Goal: Information Seeking & Learning: Find contact information

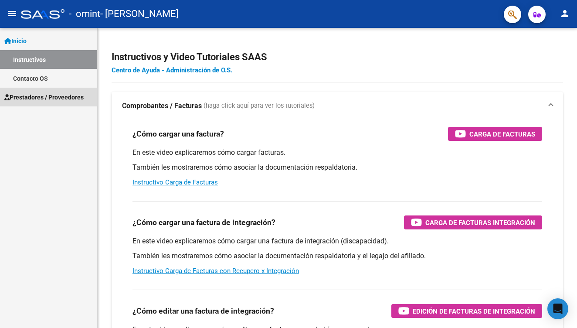
click at [40, 93] on span "Prestadores / Proveedores" at bounding box center [43, 97] width 79 height 10
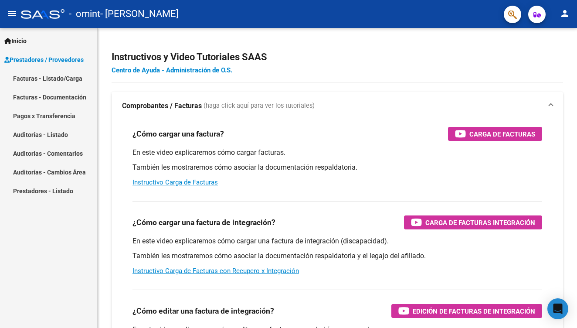
click at [47, 80] on link "Facturas - Listado/Carga" at bounding box center [48, 78] width 97 height 19
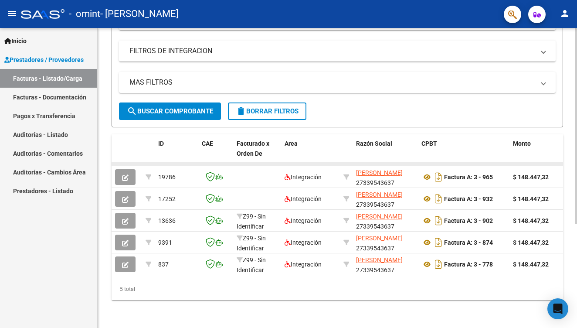
scroll to position [159, 0]
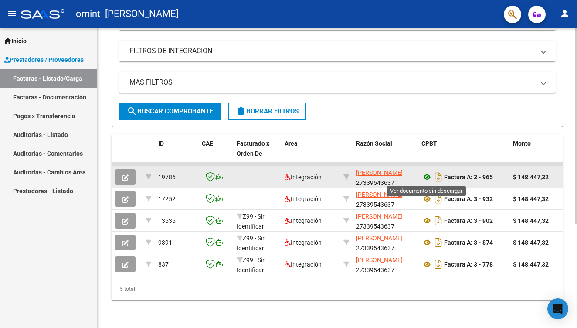
click at [427, 178] on icon at bounding box center [426, 177] width 11 height 10
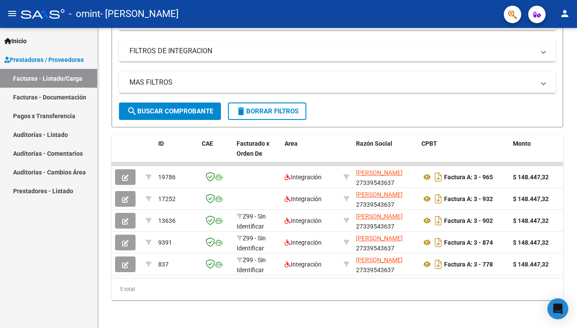
click at [43, 73] on link "Facturas - Listado/Carga" at bounding box center [48, 78] width 97 height 19
click at [18, 39] on span "Inicio" at bounding box center [15, 41] width 22 height 10
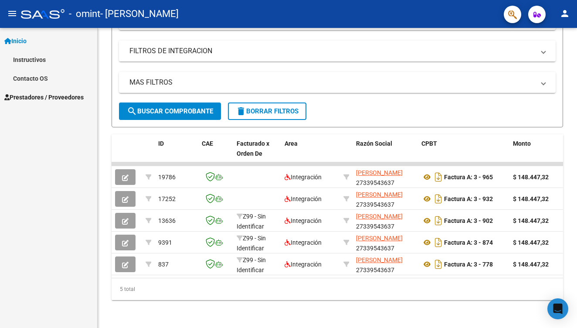
click at [37, 79] on link "Contacto OS" at bounding box center [48, 78] width 97 height 19
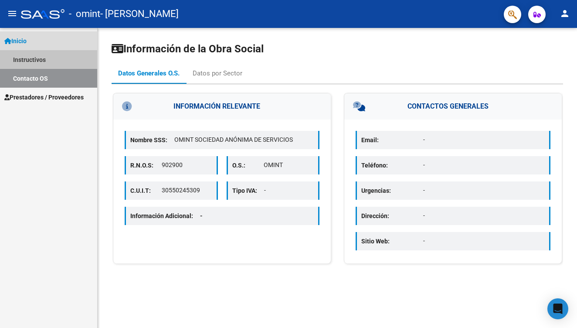
click at [41, 59] on link "Instructivos" at bounding box center [48, 59] width 97 height 19
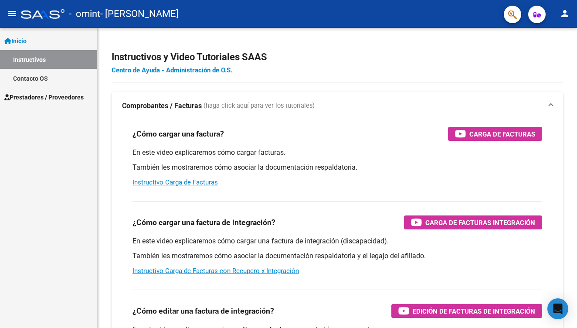
click at [45, 98] on span "Prestadores / Proveedores" at bounding box center [43, 97] width 79 height 10
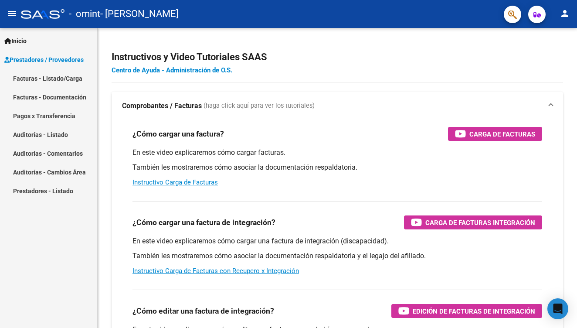
click at [53, 98] on link "Facturas - Documentación" at bounding box center [48, 97] width 97 height 19
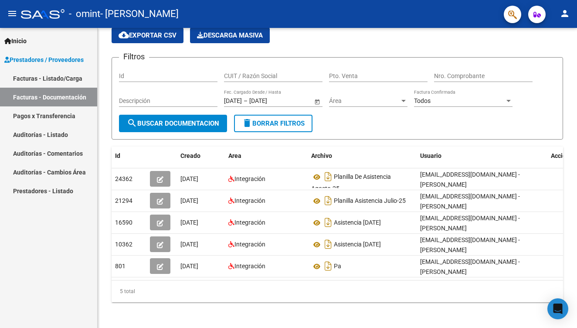
click at [69, 108] on link "Pagos x Transferencia" at bounding box center [48, 115] width 97 height 19
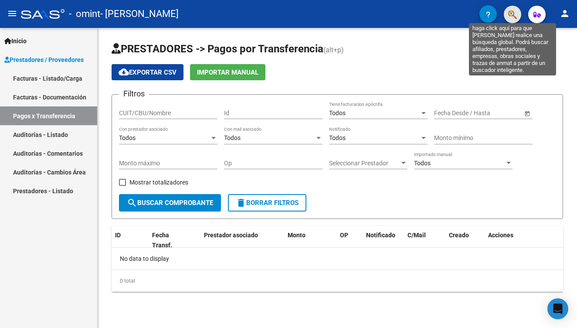
click at [514, 16] on icon "button" at bounding box center [512, 15] width 9 height 10
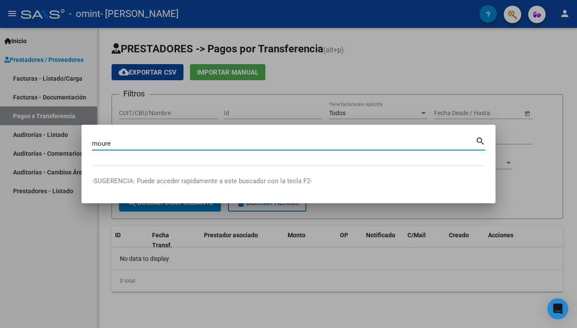
type input "moure"
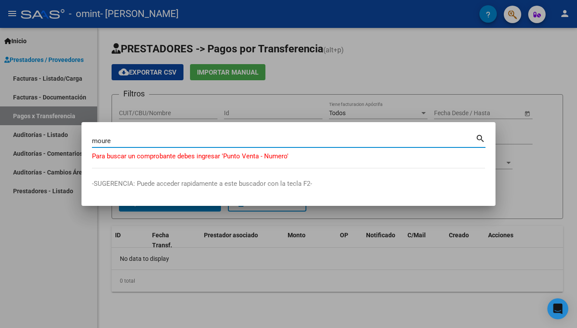
click at [469, 51] on div at bounding box center [288, 164] width 577 height 328
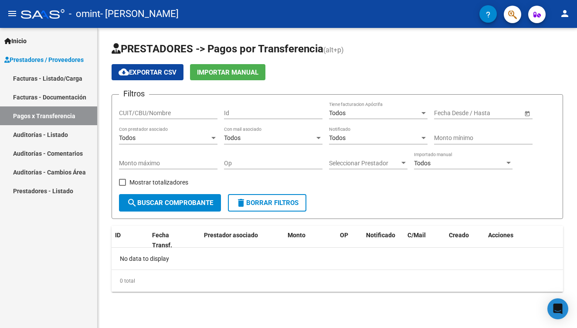
click at [24, 38] on span "Inicio" at bounding box center [15, 41] width 22 height 10
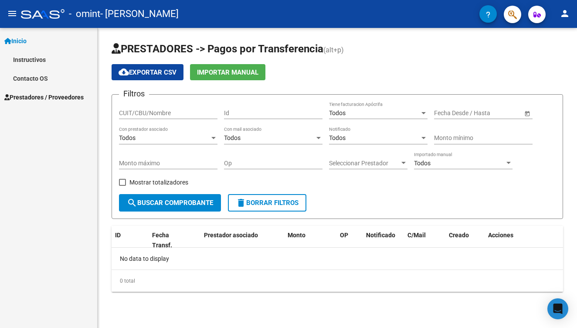
click at [14, 19] on mat-icon "menu" at bounding box center [12, 13] width 10 height 10
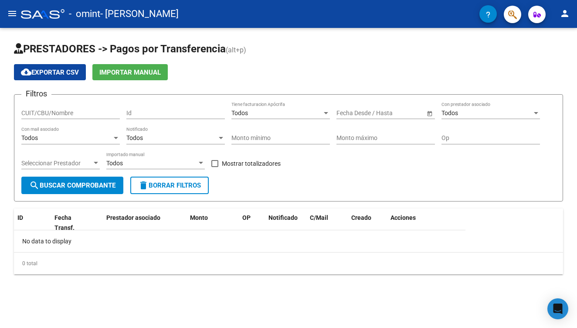
click at [14, 19] on mat-icon "menu" at bounding box center [12, 13] width 10 height 10
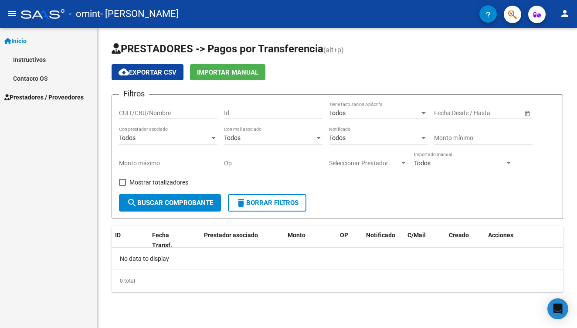
click at [27, 38] on span "Inicio" at bounding box center [15, 41] width 22 height 10
click at [20, 41] on span "Inicio" at bounding box center [15, 41] width 22 height 10
click at [72, 11] on span "- omint" at bounding box center [84, 13] width 31 height 19
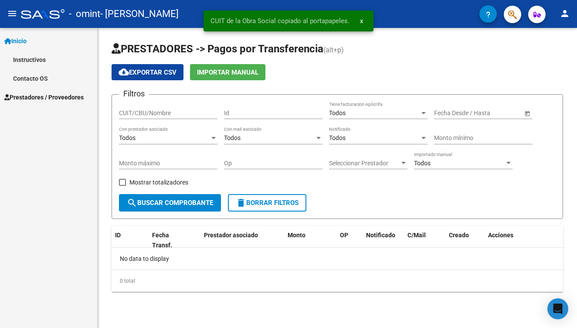
click at [34, 14] on div at bounding box center [43, 14] width 44 height 10
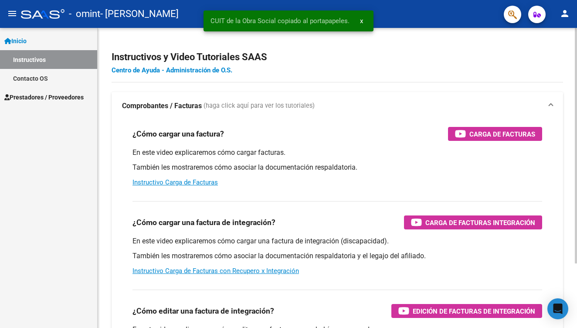
click at [213, 68] on link "Centro de Ayuda - Administración de O.S." at bounding box center [172, 70] width 121 height 8
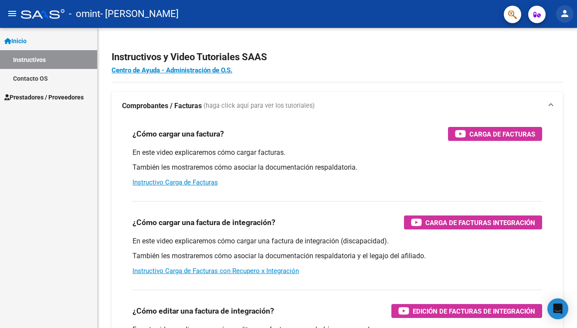
click at [566, 16] on mat-icon "person" at bounding box center [565, 13] width 10 height 10
click at [435, 51] on div at bounding box center [288, 164] width 577 height 328
